Goal: Task Accomplishment & Management: Use online tool/utility

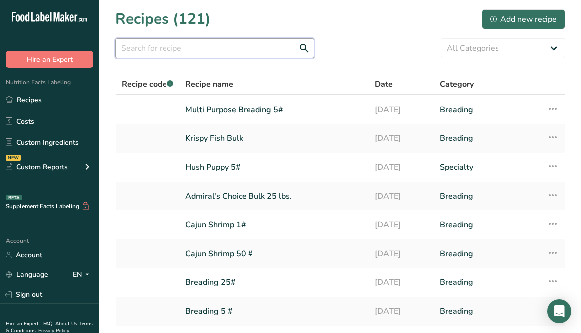
click at [166, 44] on input "text" at bounding box center [214, 48] width 199 height 20
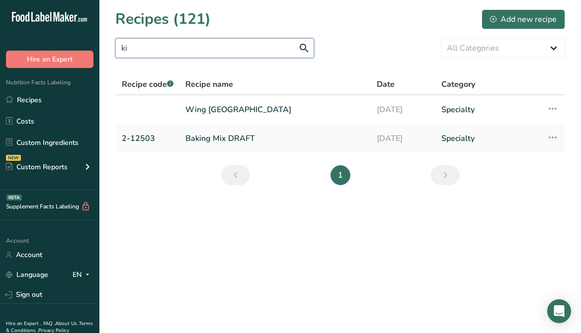
type input "k"
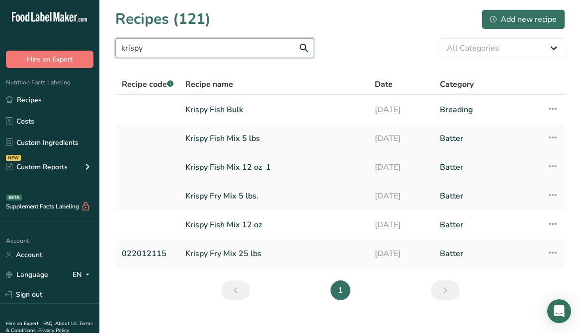
type input "krispy"
click at [271, 165] on link "Krispy Fish Mix 12 oz_1" at bounding box center [273, 167] width 177 height 21
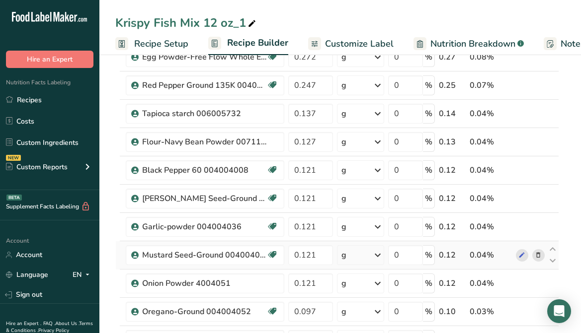
scroll to position [248, 0]
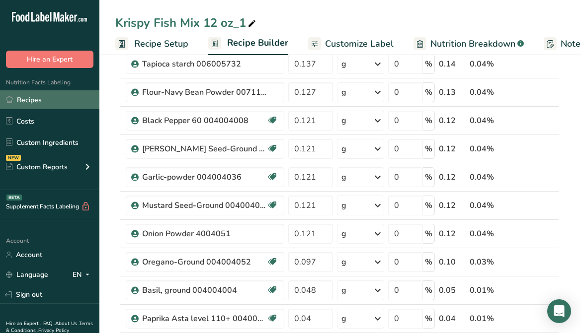
click at [46, 94] on link "Recipes" at bounding box center [49, 99] width 99 height 19
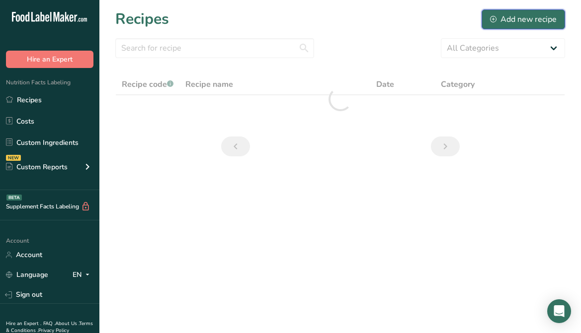
click at [498, 19] on div "Add new recipe" at bounding box center [523, 19] width 67 height 12
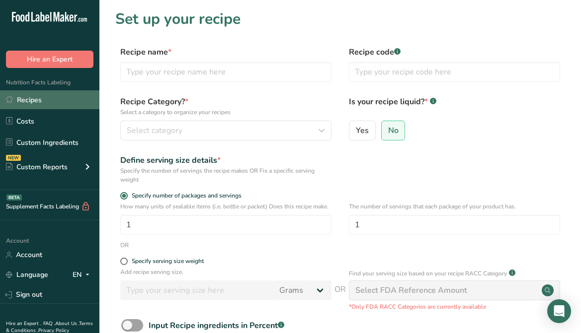
click at [21, 100] on link "Recipes" at bounding box center [49, 99] width 99 height 19
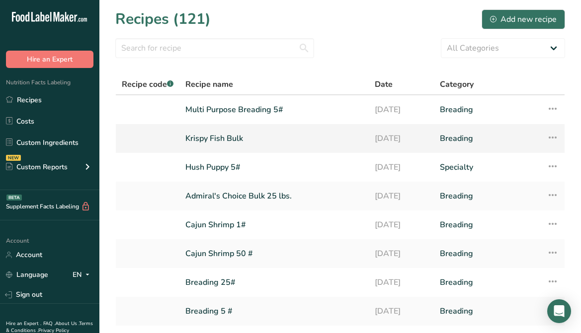
click at [245, 143] on link "Krispy Fish Bulk" at bounding box center [273, 138] width 177 height 21
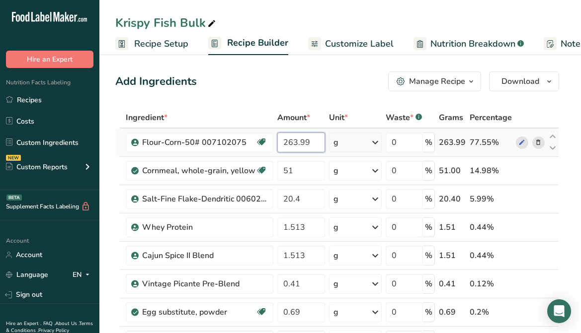
drag, startPoint x: 295, startPoint y: 142, endPoint x: 278, endPoint y: 141, distance: 16.9
click at [278, 141] on input "263.99" at bounding box center [300, 143] width 47 height 20
type input "8"
type input "287.897"
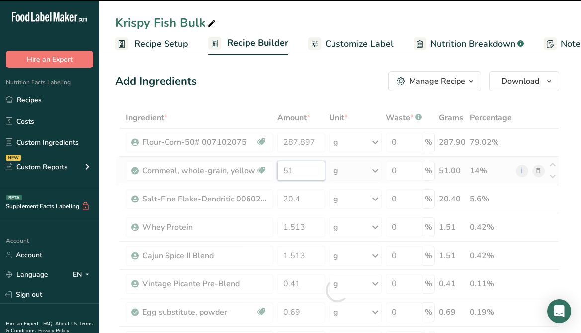
click at [297, 176] on div "Ingredient * Amount * Unit * Waste * .a-a{fill:#347362;}.b-a{fill:#fff;} Grams …" at bounding box center [337, 290] width 444 height 367
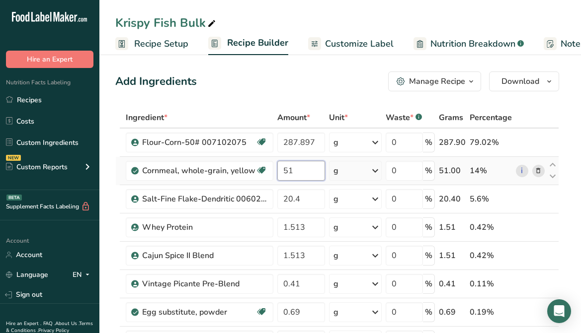
type input "5"
type input "28.77"
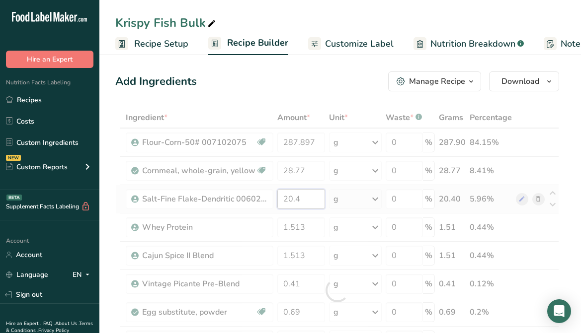
click at [303, 197] on div "Ingredient * Amount * Unit * Waste * .a-a{fill:#347362;}.b-a{fill:#fff;} Grams …" at bounding box center [337, 290] width 444 height 367
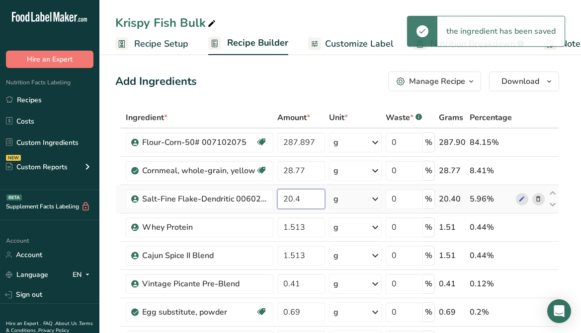
drag, startPoint x: 299, startPoint y: 202, endPoint x: 277, endPoint y: 205, distance: 21.6
click at [277, 205] on input "20.4" at bounding box center [300, 199] width 47 height 20
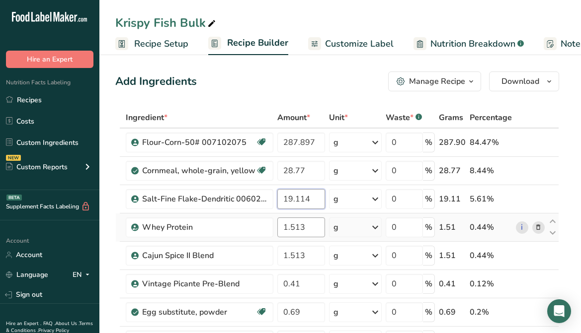
type input "19.114"
click at [314, 227] on div "Ingredient * Amount * Unit * Waste * .a-a{fill:#347362;}.b-a{fill:#fff;} Grams …" at bounding box center [337, 290] width 444 height 367
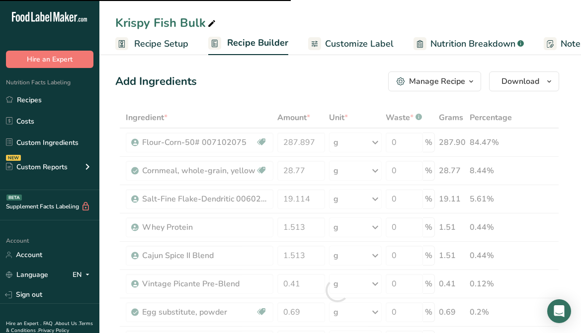
click at [310, 229] on div at bounding box center [337, 290] width 444 height 367
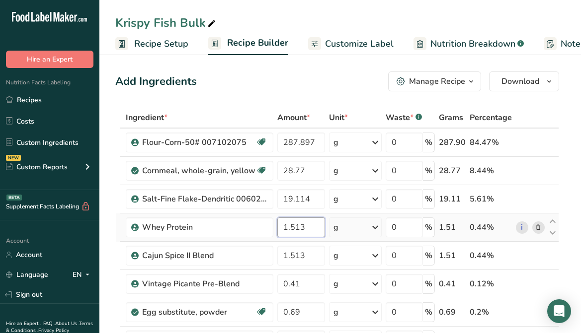
drag, startPoint x: 311, startPoint y: 231, endPoint x: 295, endPoint y: 239, distance: 17.8
click at [295, 239] on td "1.513" at bounding box center [300, 228] width 51 height 28
type input "1.530"
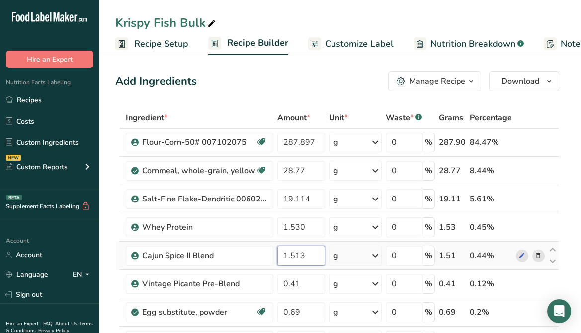
click at [309, 258] on div "Ingredient * Amount * Unit * Waste * .a-a{fill:#347362;}.b-a{fill:#fff;} Grams …" at bounding box center [337, 290] width 444 height 367
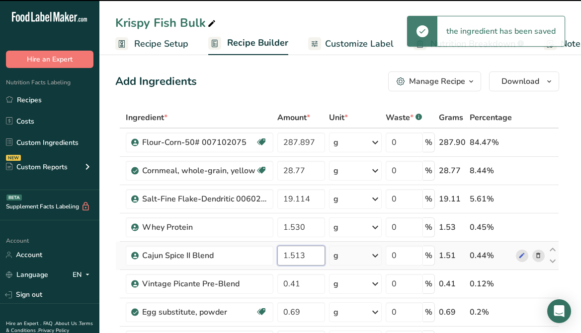
drag, startPoint x: 308, startPoint y: 257, endPoint x: 296, endPoint y: 261, distance: 12.3
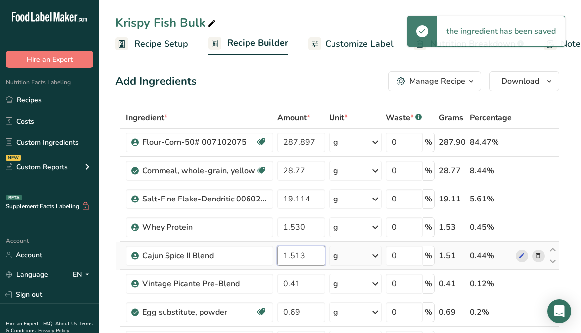
drag, startPoint x: 302, startPoint y: 260, endPoint x: 296, endPoint y: 263, distance: 6.9
click at [296, 263] on input "1.513" at bounding box center [300, 256] width 47 height 20
type input "1.530"
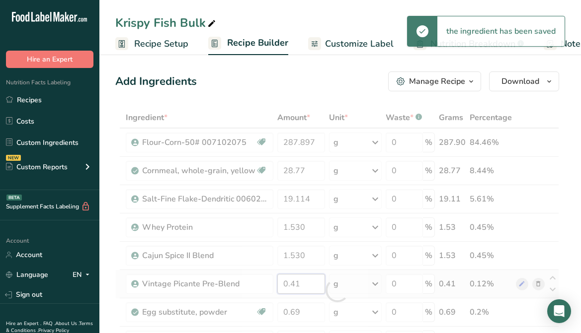
click at [311, 291] on div "Ingredient * Amount * Unit * Waste * .a-a{fill:#347362;}.b-a{fill:#fff;} Grams …" at bounding box center [337, 290] width 444 height 367
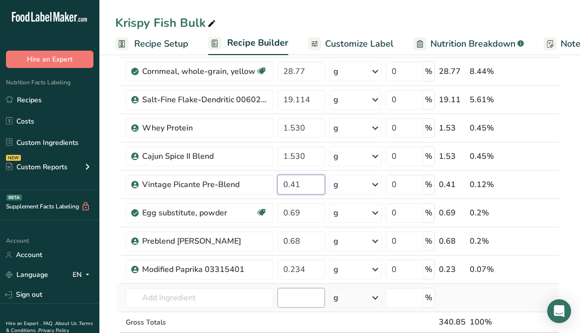
scroll to position [50, 0]
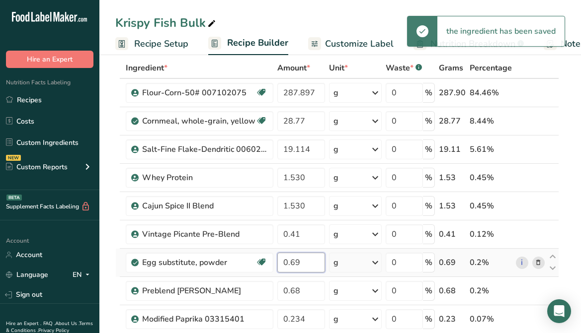
drag, startPoint x: 311, startPoint y: 262, endPoint x: 290, endPoint y: 266, distance: 21.2
click at [290, 266] on input "0.69" at bounding box center [300, 263] width 47 height 20
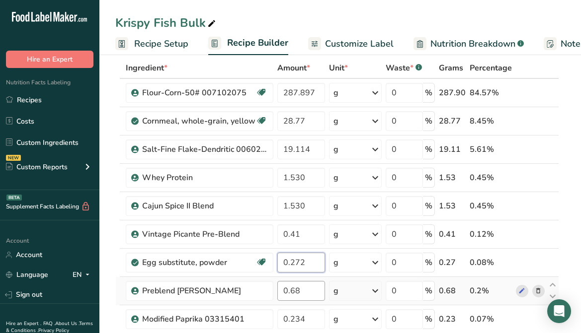
type input "0.272"
click at [308, 284] on div "Ingredient * Amount * Unit * Waste * .a-a{fill:#347362;}.b-a{fill:#fff;} Grams …" at bounding box center [337, 241] width 444 height 367
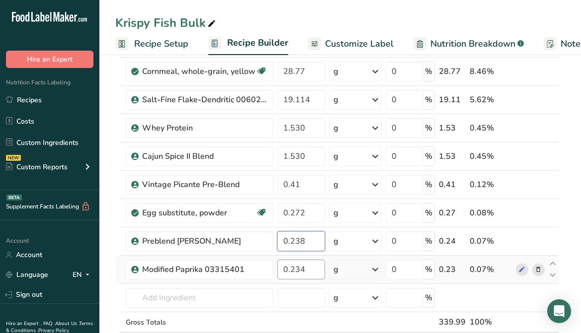
type input "0.238"
click at [314, 266] on div "Ingredient * Amount * Unit * Waste * .a-a{fill:#347362;}.b-a{fill:#fff;} Grams …" at bounding box center [337, 191] width 444 height 367
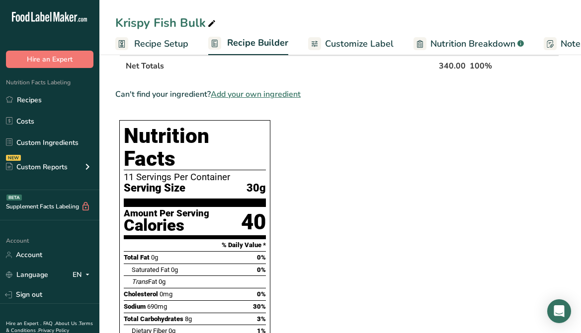
scroll to position [447, 0]
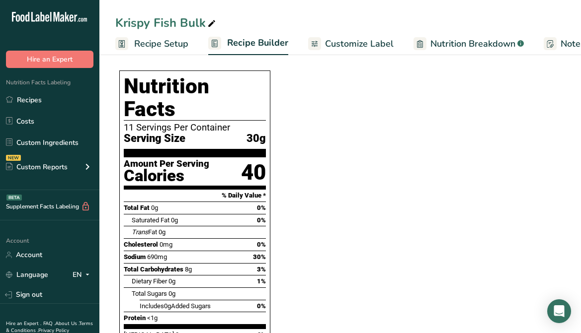
type input "0.238"
click at [414, 277] on section "Ingredient * Amount * Unit * Waste * .a-a{fill:#347362;}.b-a{fill:#fff;} Grams …" at bounding box center [337, 255] width 444 height 1191
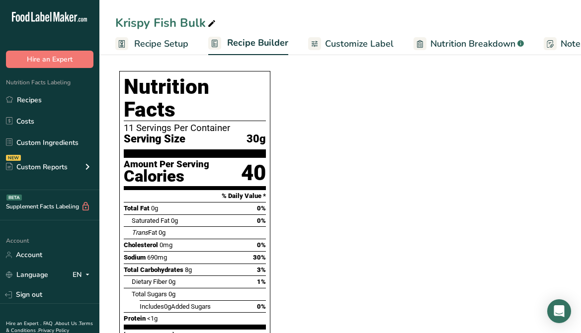
scroll to position [496, 0]
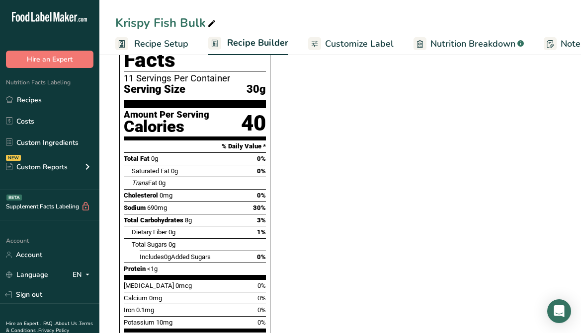
drag, startPoint x: 359, startPoint y: 42, endPoint x: 343, endPoint y: 45, distance: 16.3
click at [358, 42] on span "Customize Label" at bounding box center [359, 43] width 69 height 13
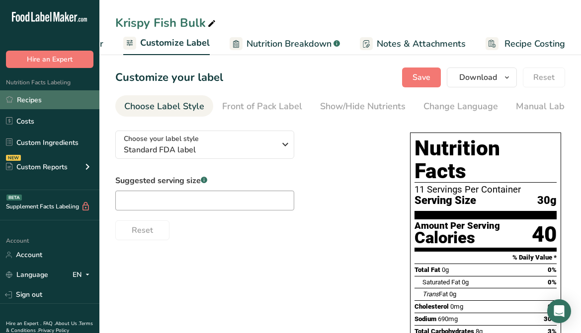
click at [30, 100] on link "Recipes" at bounding box center [49, 99] width 99 height 19
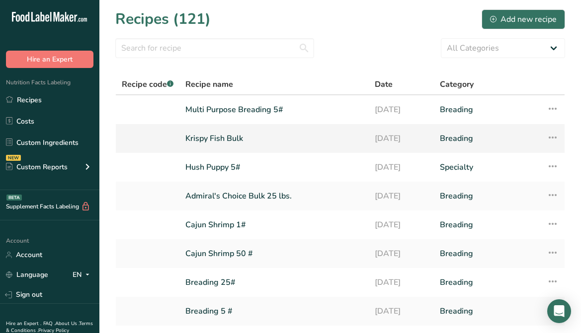
click at [548, 136] on icon at bounding box center [553, 138] width 12 height 18
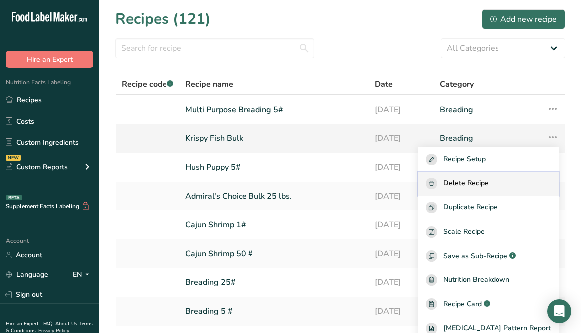
click at [490, 177] on button "Delete Recipe" at bounding box center [488, 184] width 141 height 24
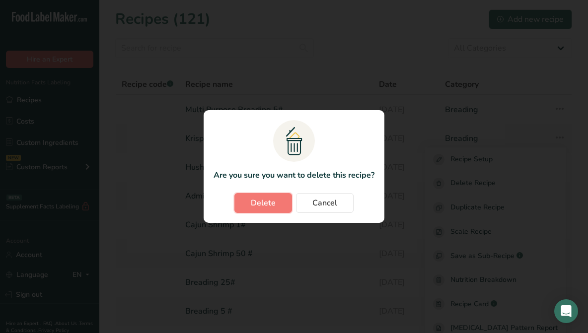
click at [278, 195] on button "Delete" at bounding box center [264, 203] width 58 height 20
